Goal: Task Accomplishment & Management: Use online tool/utility

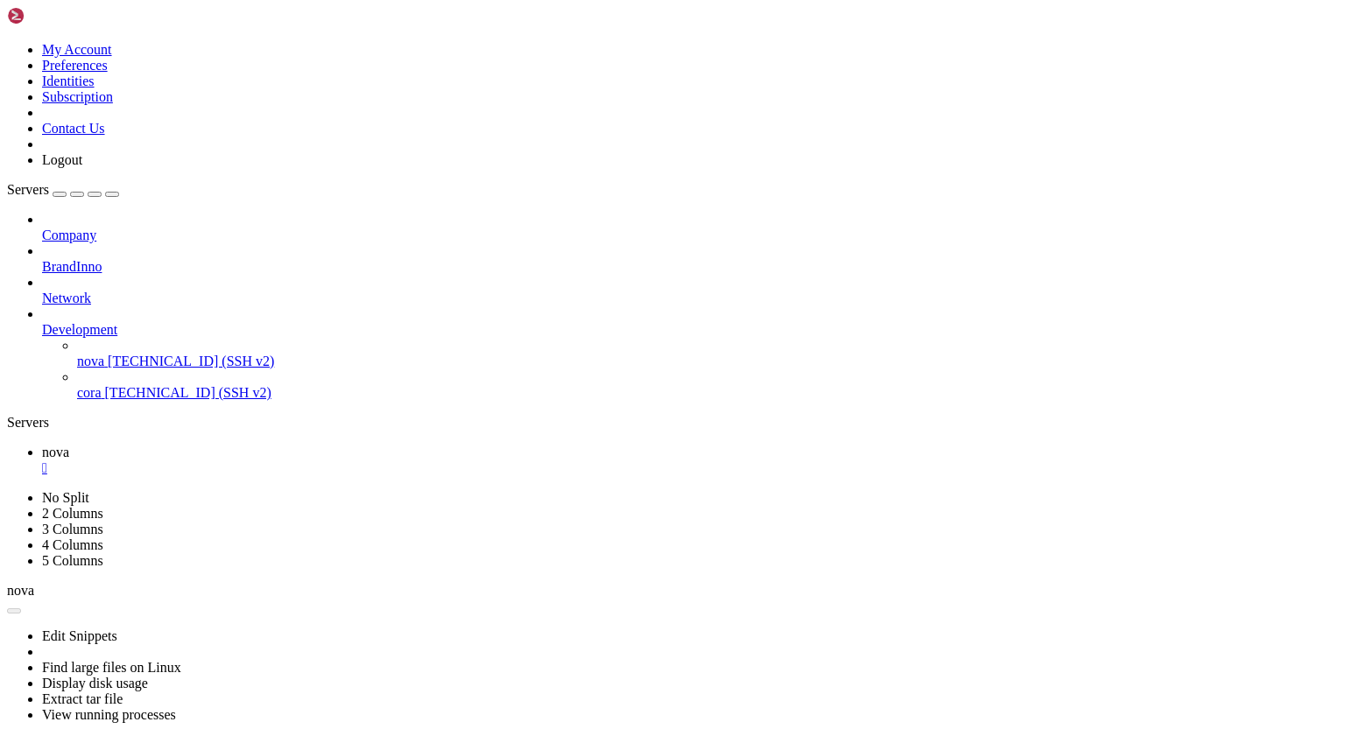
scroll to position [8, 2]
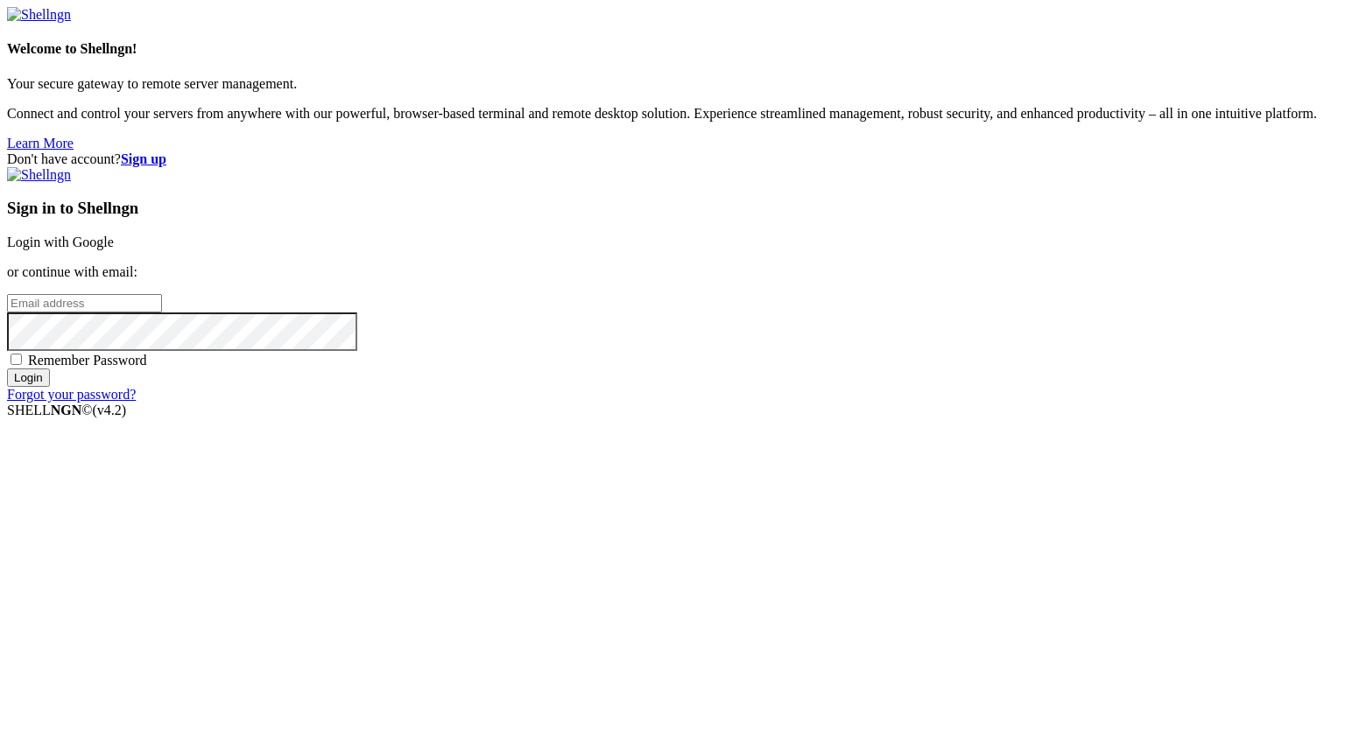
type input "[PERSON_NAME][EMAIL_ADDRESS][DOMAIN_NAME]"
click at [50, 387] on input "Login" at bounding box center [28, 378] width 43 height 18
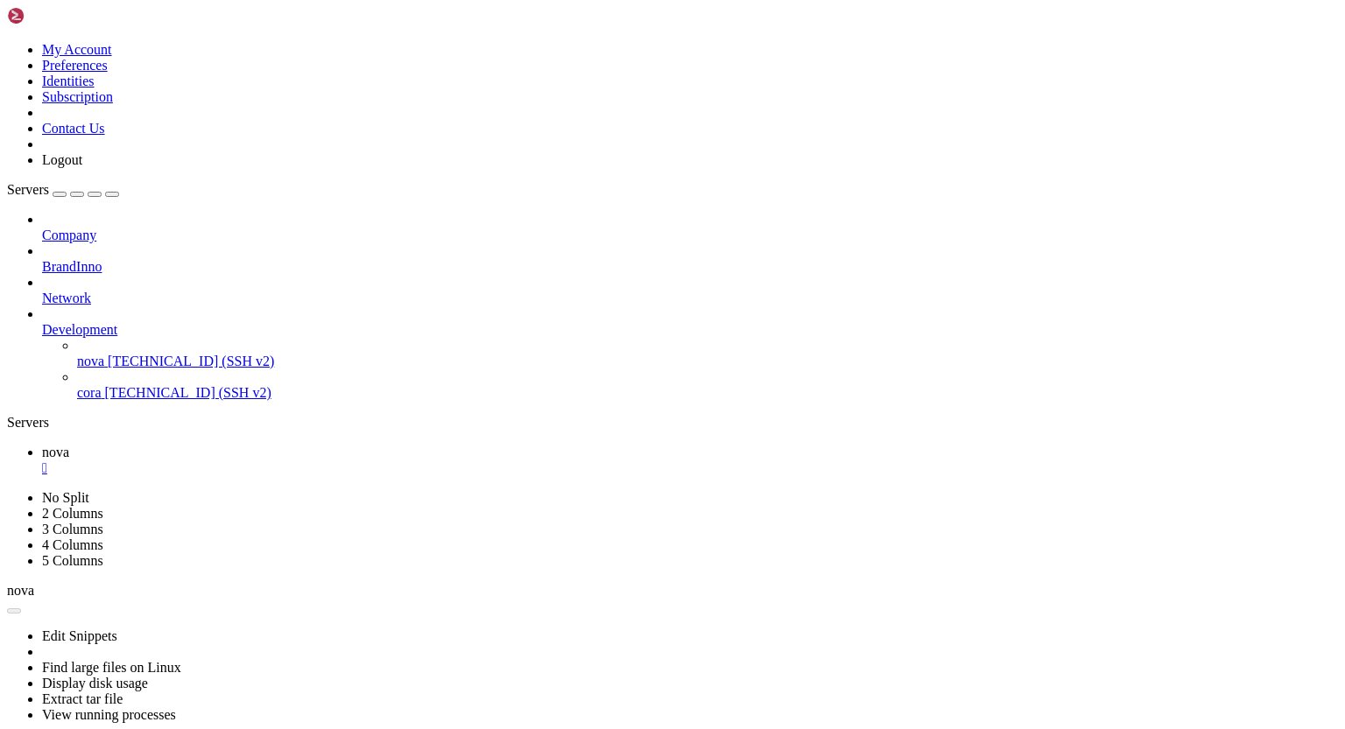
scroll to position [13394, 0]
click at [42, 322] on icon at bounding box center [42, 322] width 0 height 0
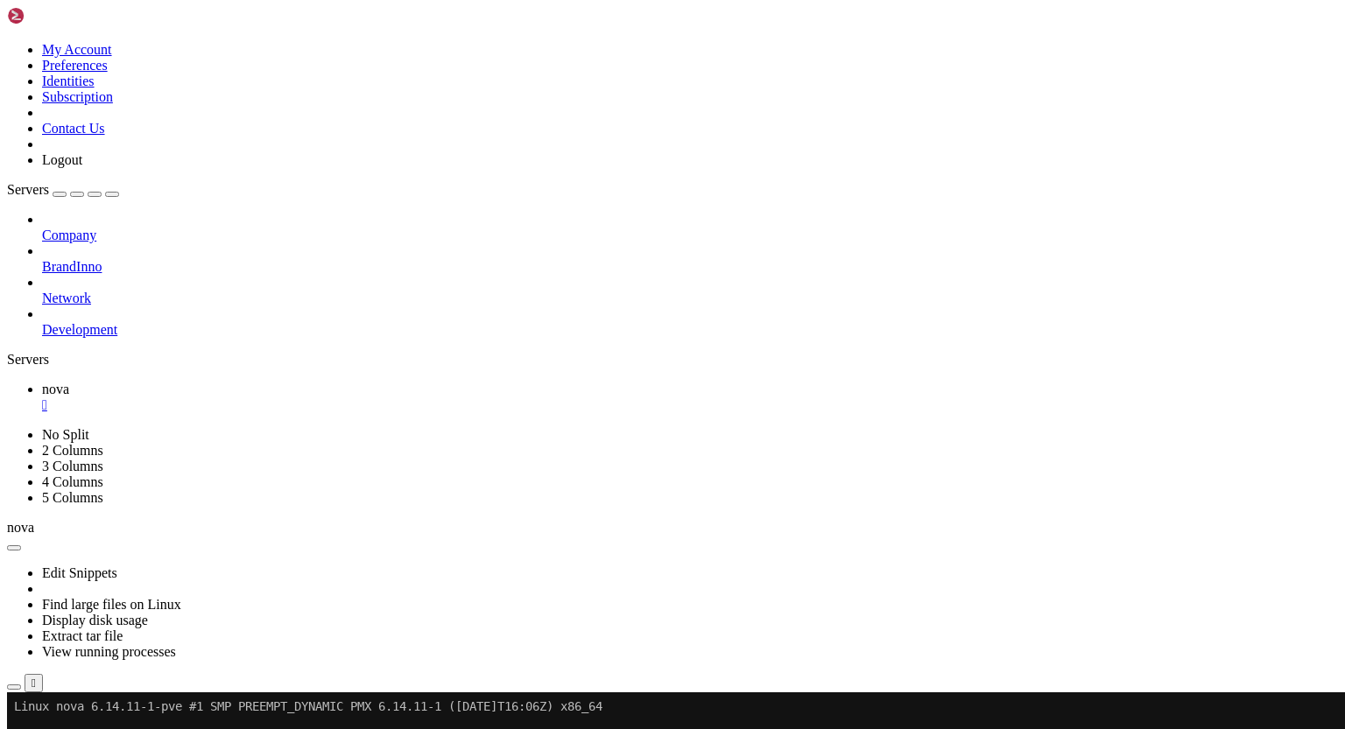
click at [42, 259] on icon at bounding box center [42, 259] width 0 height 0
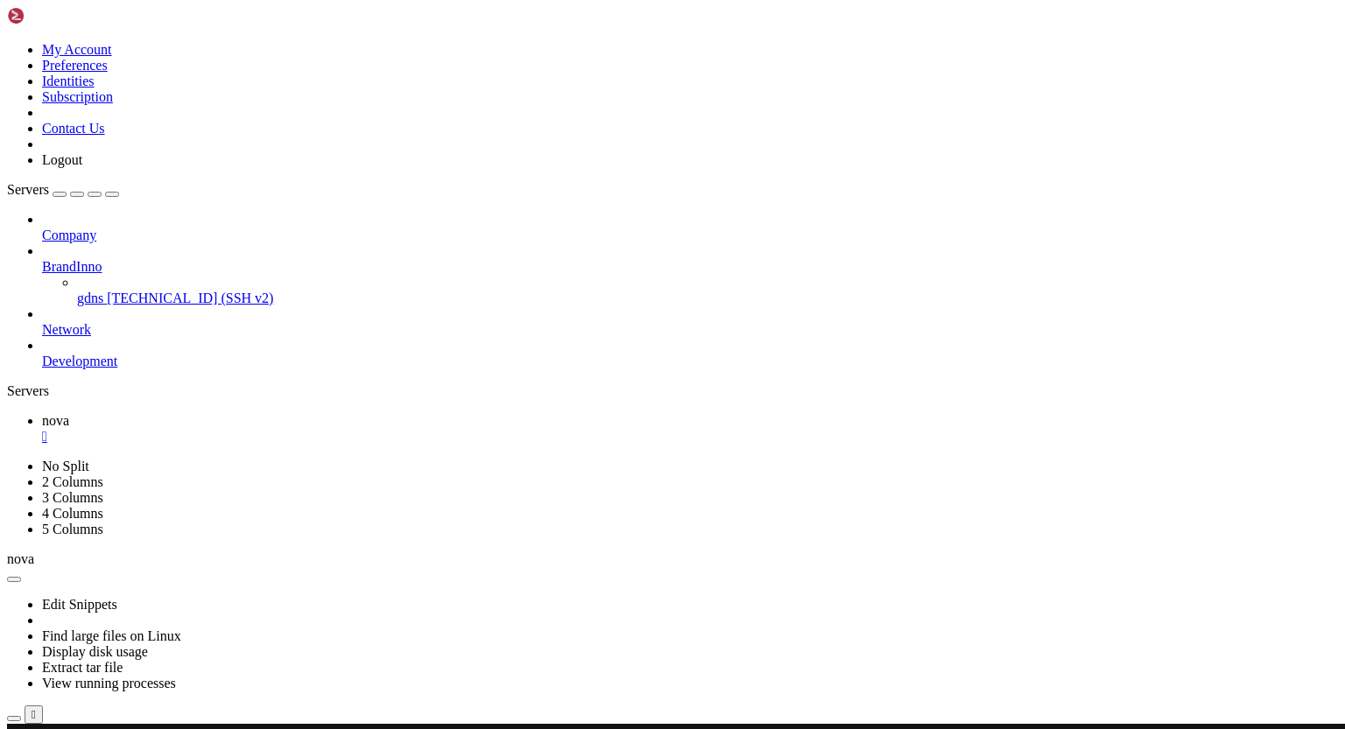
click at [103, 291] on span "gdns" at bounding box center [90, 298] width 26 height 15
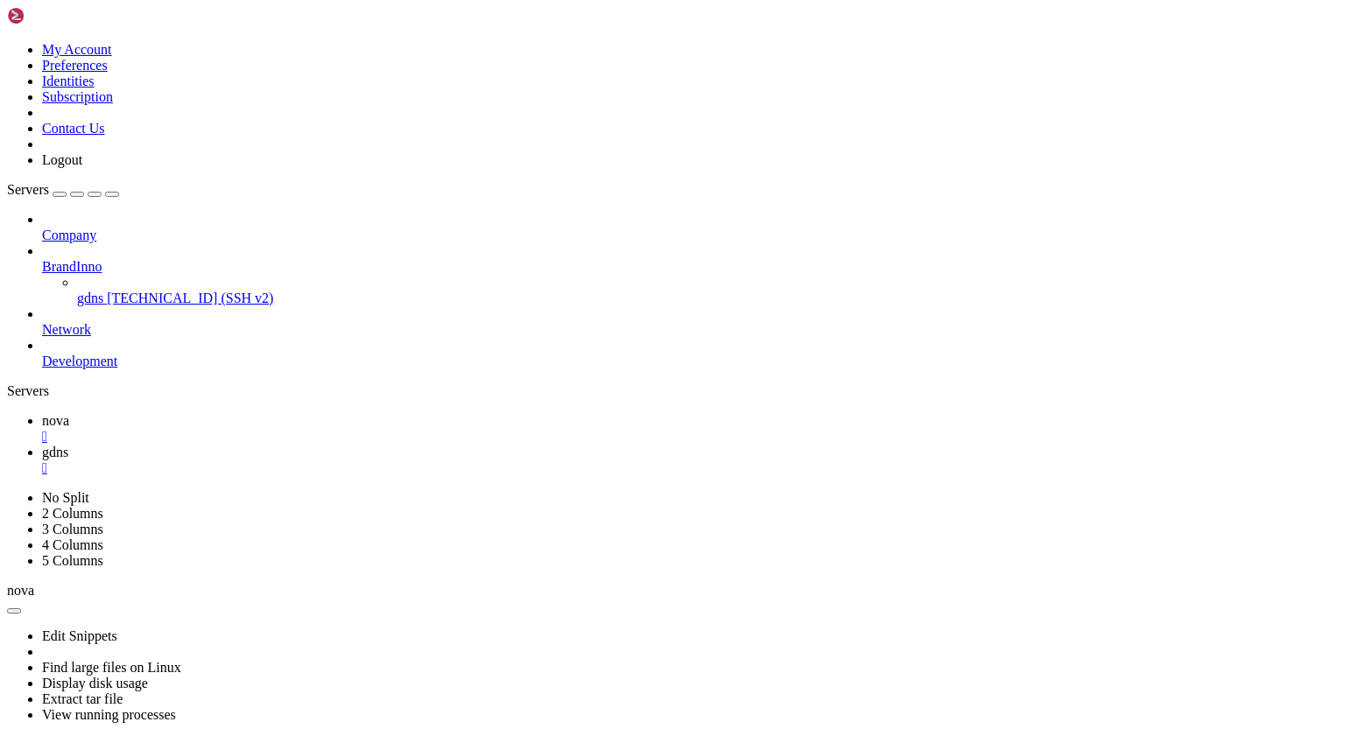
scroll to position [64472, 0]
click at [380, 460] on div "" at bounding box center [690, 468] width 1296 height 16
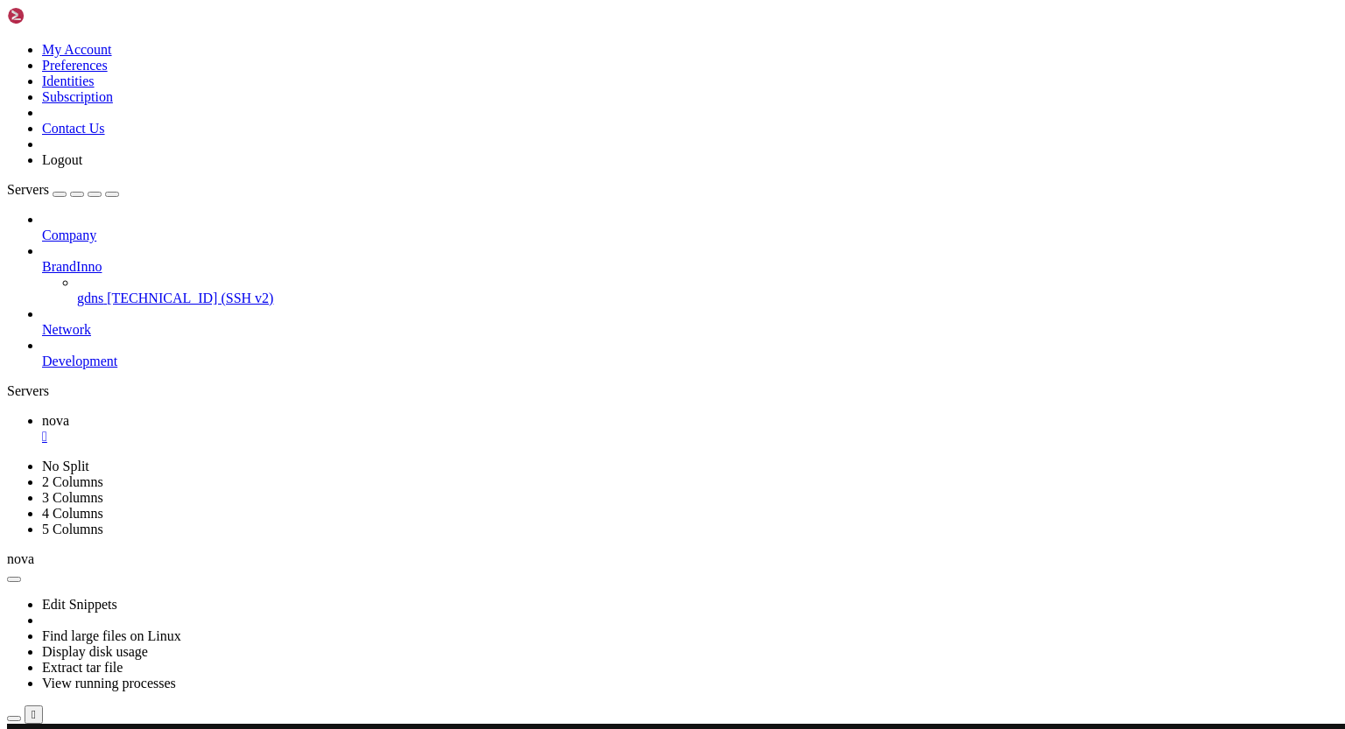
drag, startPoint x: 89, startPoint y: 976, endPoint x: 196, endPoint y: 974, distance: 106.8
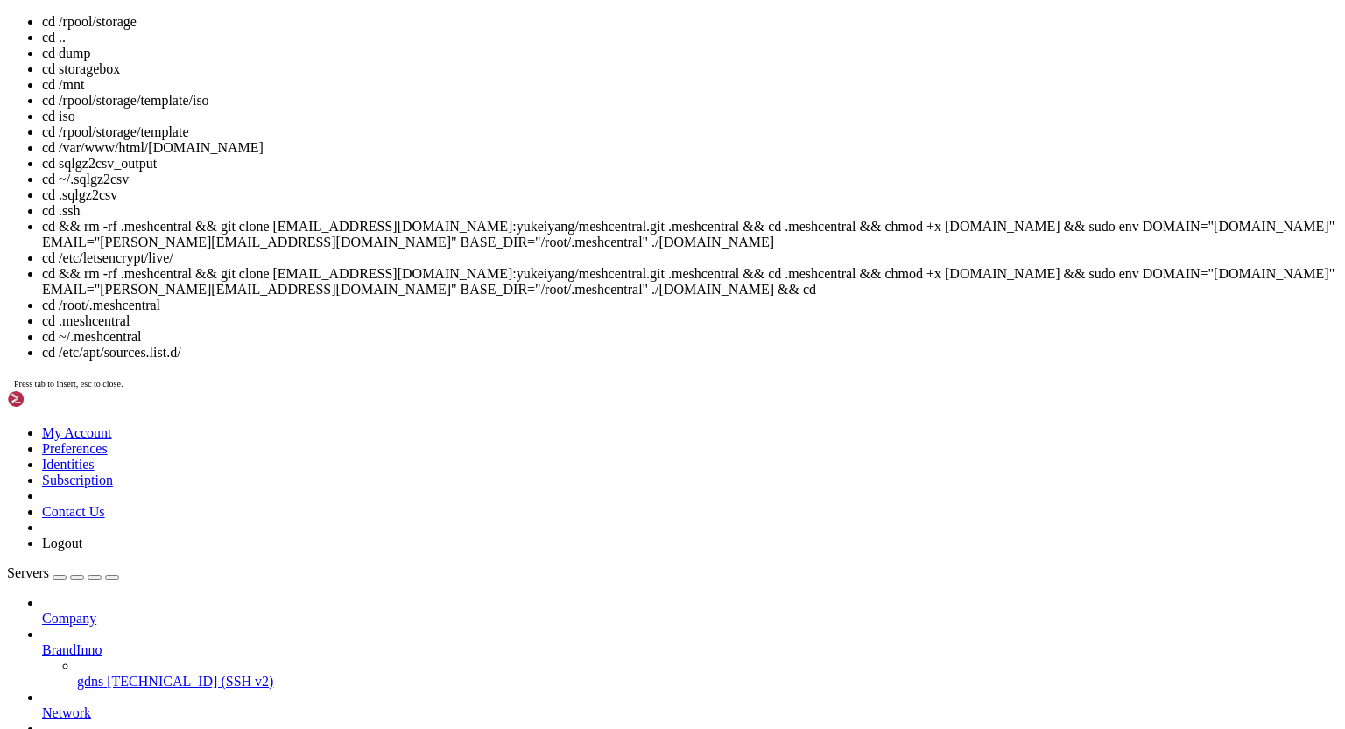
scroll to position [8, 2]
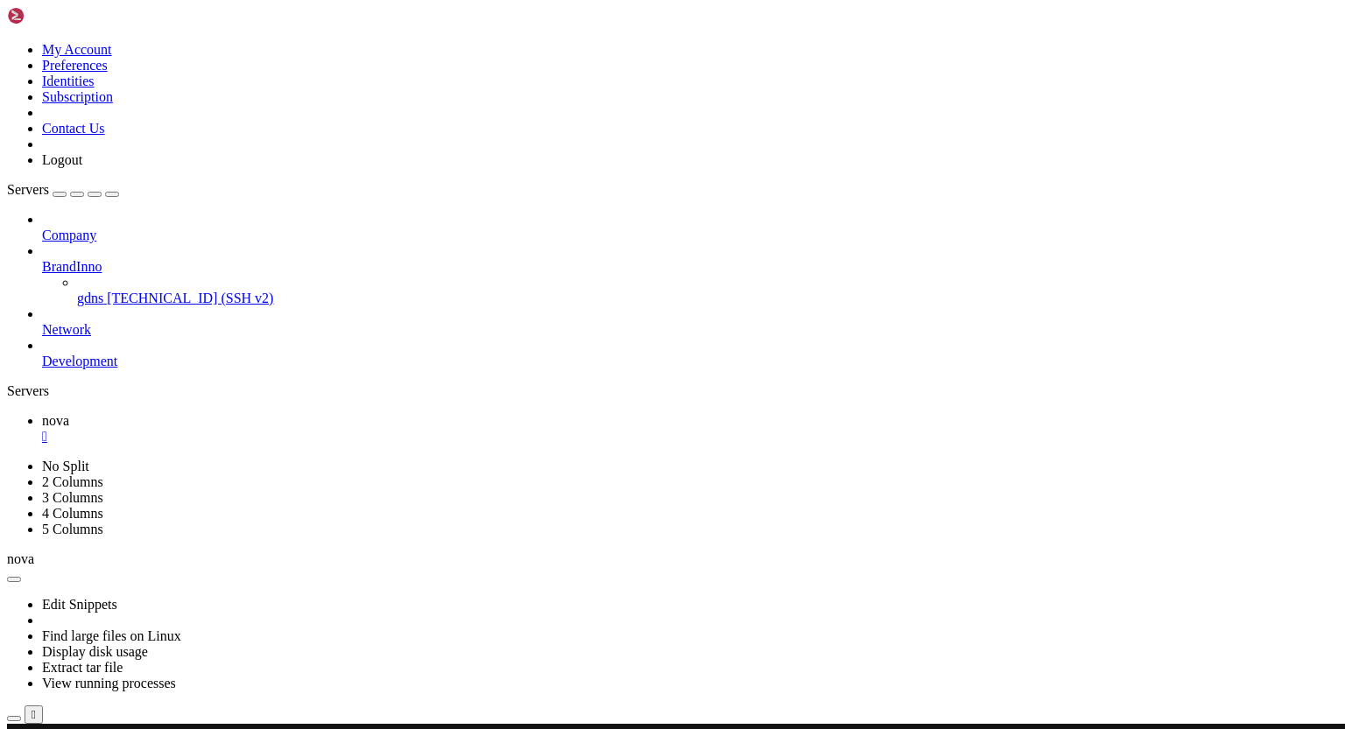
drag, startPoint x: 60, startPoint y: 1047, endPoint x: 188, endPoint y: 1051, distance: 128.8
drag, startPoint x: 88, startPoint y: 1065, endPoint x: 193, endPoint y: 1071, distance: 105.2
